Goal: Transaction & Acquisition: Purchase product/service

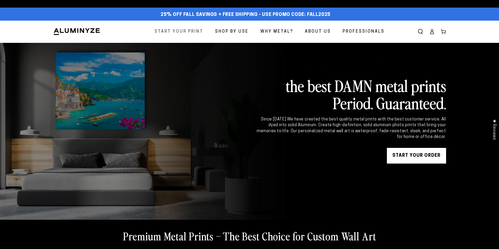
click at [179, 32] on span "Start Your Print" at bounding box center [178, 32] width 49 height 8
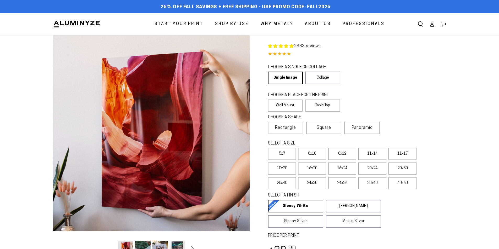
select select "**********"
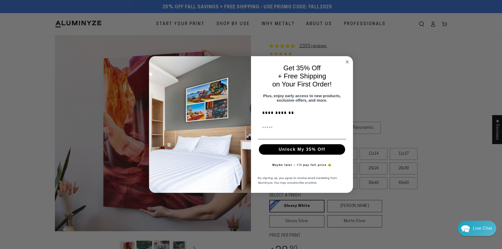
type input "**********"
click at [271, 131] on input "First Name" at bounding box center [302, 129] width 88 height 10
click at [273, 132] on input "First Name" at bounding box center [302, 129] width 88 height 10
type input "**********"
click at [289, 152] on button "Unlock My 35% Off" at bounding box center [302, 149] width 86 height 10
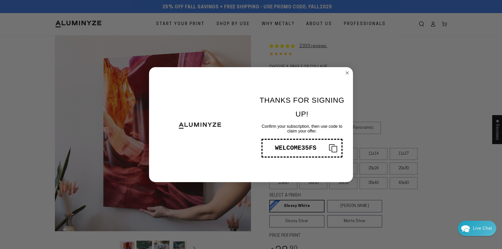
click at [292, 146] on div "WELCOME35FS" at bounding box center [296, 148] width 58 height 7
click at [334, 150] on icon "Copy coupon code" at bounding box center [331, 148] width 13 height 8
click at [334, 148] on icon "Copy coupon code" at bounding box center [331, 148] width 13 height 8
click at [346, 74] on circle "Close dialog" at bounding box center [348, 73] width 6 height 6
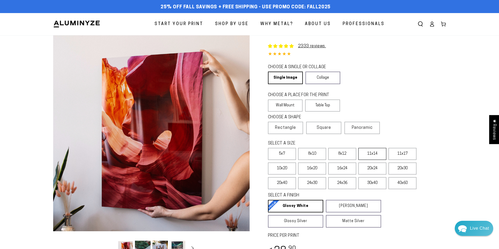
click at [370, 156] on label "11x14" at bounding box center [372, 154] width 28 height 12
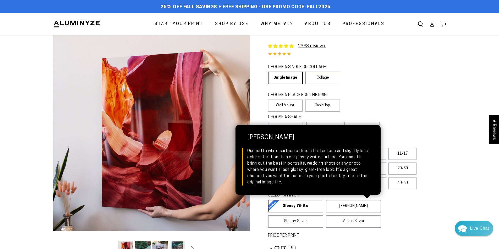
click at [344, 207] on link "Matte White Matte White Our matte white surface offers a flatter tone and sligh…" at bounding box center [353, 206] width 55 height 13
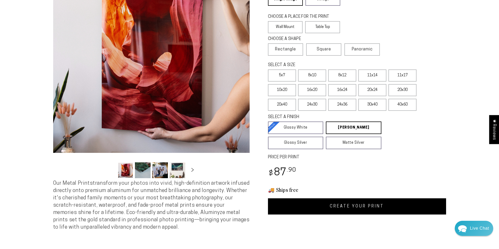
scroll to position [52, 0]
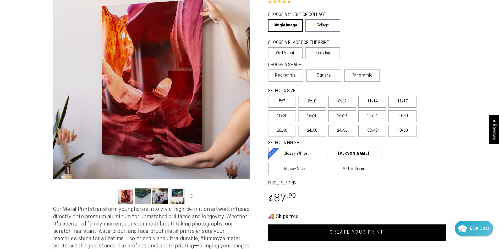
click at [338, 234] on link "CREATE YOUR PRINT" at bounding box center [357, 233] width 178 height 16
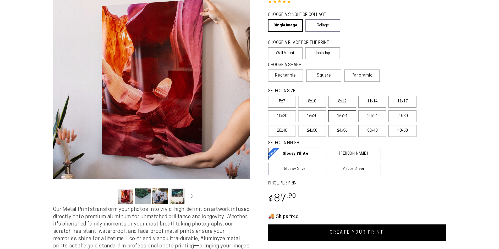
scroll to position [52, 0]
select select "**********"
click at [341, 103] on label "8x12" at bounding box center [342, 102] width 28 height 12
click at [358, 234] on link "CREATE YOUR PRINT" at bounding box center [357, 233] width 178 height 16
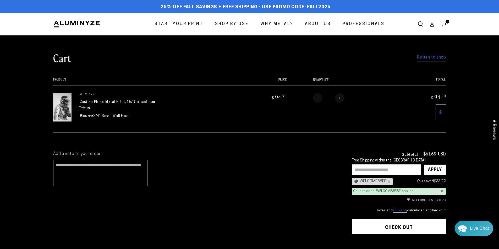
scroll to position [52, 0]
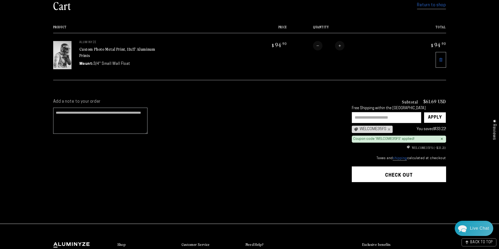
click at [353, 190] on shop-pay-wallet-button at bounding box center [351, 189] width 1 height 4
